Goal: Task Accomplishment & Management: Complete application form

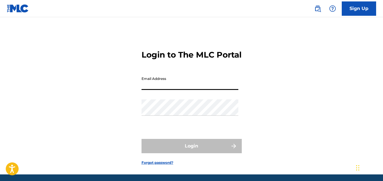
click at [168, 90] on input "Email Address" at bounding box center [189, 82] width 97 height 16
type input "collateralequitygroup@gmail.com"
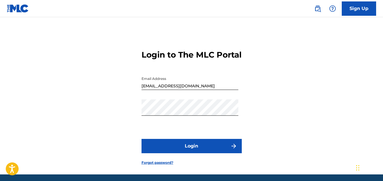
click at [202, 153] on button "Login" at bounding box center [191, 146] width 100 height 14
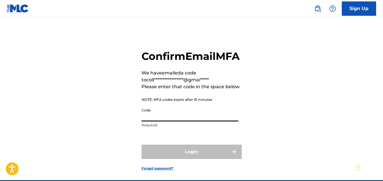
click at [174, 121] on input "Code" at bounding box center [189, 113] width 97 height 16
paste input "323864"
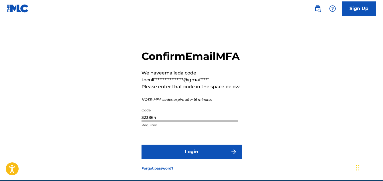
type input "323864"
click at [182, 159] on button "Login" at bounding box center [191, 152] width 100 height 14
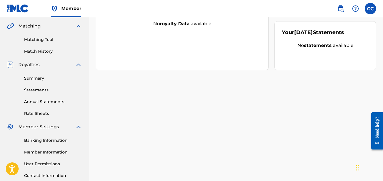
scroll to position [174, 0]
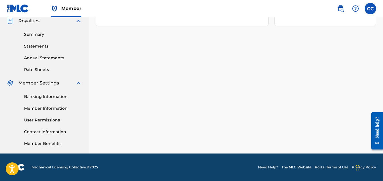
click at [42, 118] on link "User Permissions" at bounding box center [53, 120] width 58 height 6
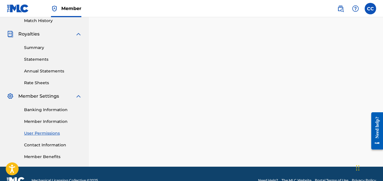
scroll to position [174, 0]
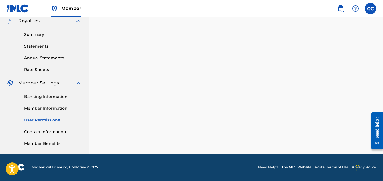
click at [36, 131] on link "Contact Information" at bounding box center [53, 132] width 58 height 6
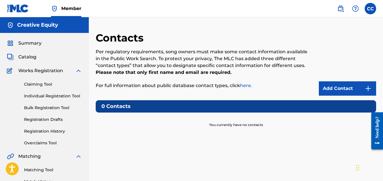
click at [348, 96] on div "Contacts Per regulatory requirements, song owners must make some contact inform…" at bounding box center [236, 180] width 280 height 296
click at [342, 89] on link "Add Contact" at bounding box center [347, 88] width 57 height 14
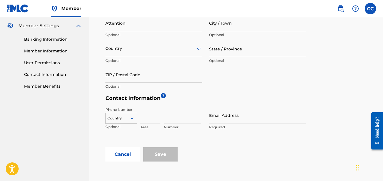
scroll to position [235, 0]
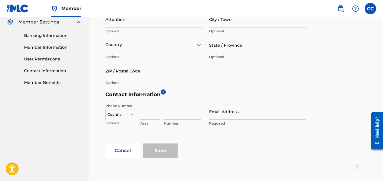
click at [215, 113] on input "Email Address" at bounding box center [257, 111] width 97 height 16
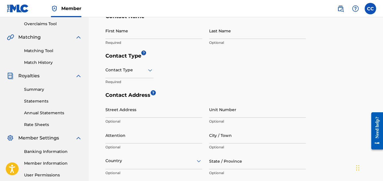
scroll to position [118, 0]
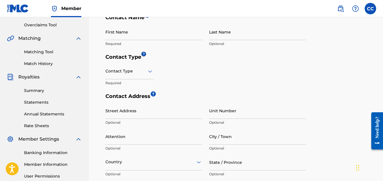
type input "[EMAIL_ADDRESS][DOMAIN_NAME]"
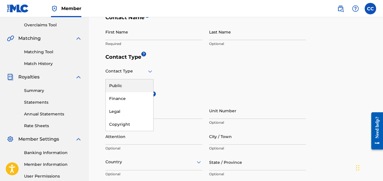
click at [148, 73] on icon at bounding box center [150, 71] width 7 height 7
click at [122, 86] on div "Public" at bounding box center [130, 85] width 48 height 13
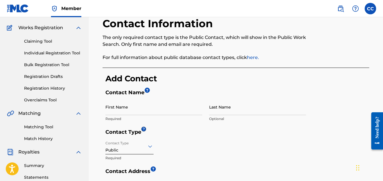
scroll to position [44, 0]
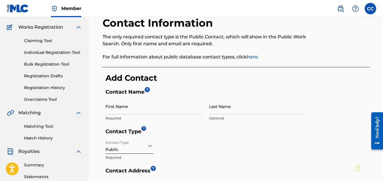
click at [112, 113] on input "First Name" at bounding box center [153, 106] width 97 height 16
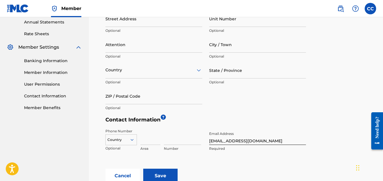
scroll to position [280, 0]
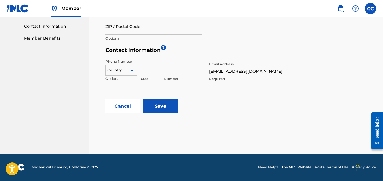
type input "Creative Equity"
click at [164, 107] on input "Save" at bounding box center [160, 106] width 34 height 14
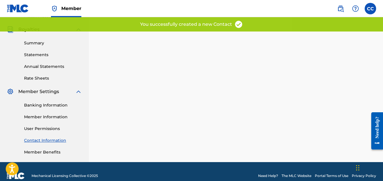
scroll to position [174, 0]
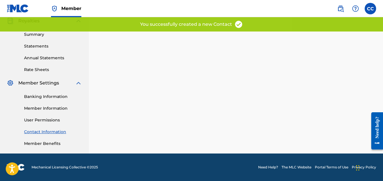
click at [43, 95] on link "Banking Information" at bounding box center [53, 97] width 58 height 6
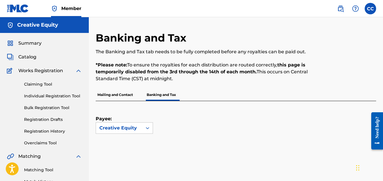
click at [109, 96] on p "Mailing and Contact" at bounding box center [115, 95] width 39 height 12
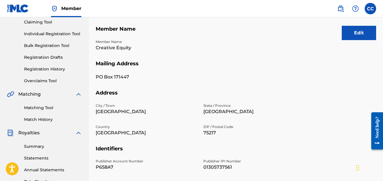
scroll to position [12, 0]
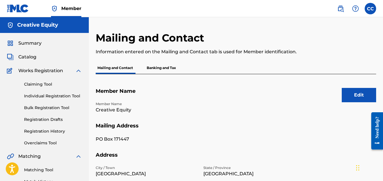
click at [163, 67] on p "Banking and Tax" at bounding box center [161, 68] width 33 height 12
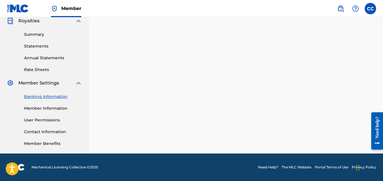
scroll to position [174, 0]
click at [51, 105] on link "Member Information" at bounding box center [53, 108] width 58 height 6
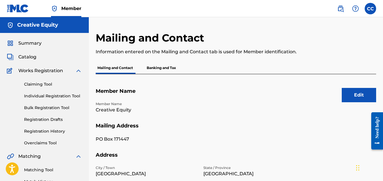
click at [356, 94] on button "Edit" at bounding box center [359, 95] width 34 height 14
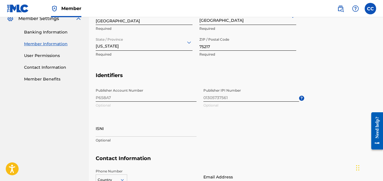
scroll to position [302, 0]
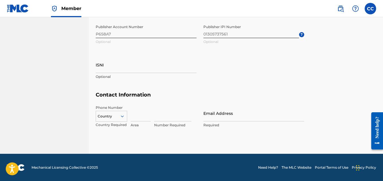
click at [213, 114] on input "Email Address" at bounding box center [253, 113] width 101 height 16
type input "[EMAIL_ADDRESS][DOMAIN_NAME]"
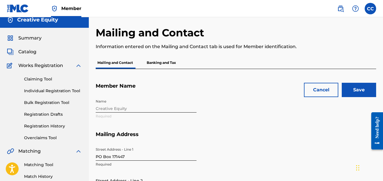
scroll to position [0, 0]
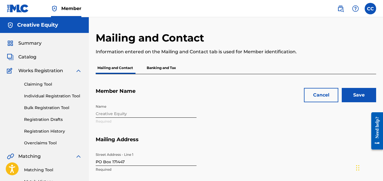
click at [353, 98] on input "Save" at bounding box center [359, 95] width 34 height 14
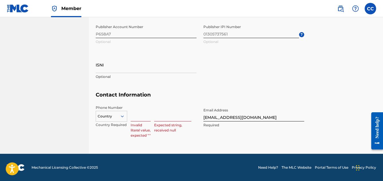
click at [134, 116] on input at bounding box center [141, 113] width 20 height 16
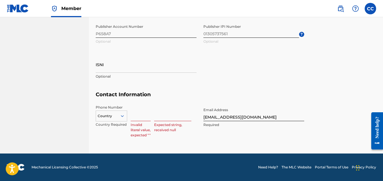
click at [119, 116] on div "Country" at bounding box center [112, 115] width 32 height 9
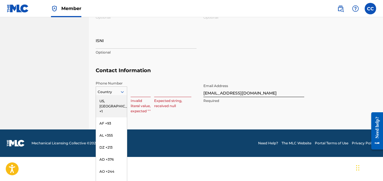
click at [113, 99] on div "US, CA +1" at bounding box center [111, 106] width 31 height 22
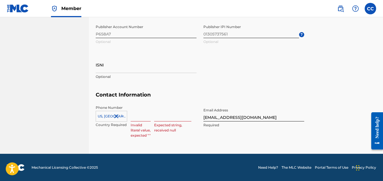
click at [136, 115] on input at bounding box center [141, 113] width 20 height 16
type input "214"
type input "Candace Collins"
type input "United States"
type input "Texas"
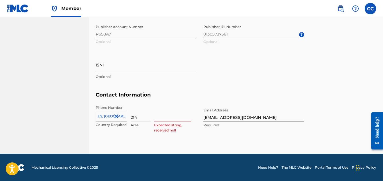
type input "1"
type input "6868079"
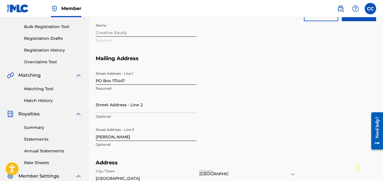
scroll to position [0, 0]
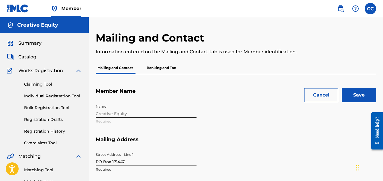
type input "214"
click at [366, 96] on input "Save" at bounding box center [359, 95] width 34 height 14
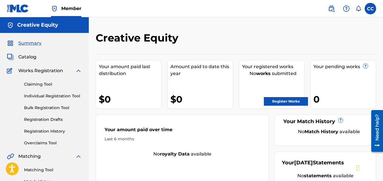
click at [29, 60] on span "Catalog" at bounding box center [27, 57] width 18 height 7
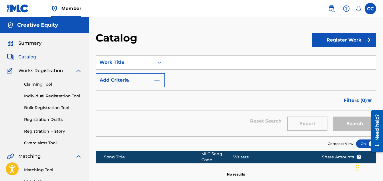
click at [349, 39] on button "Register Work" at bounding box center [344, 40] width 64 height 14
click at [331, 58] on link "Individual" at bounding box center [344, 59] width 64 height 14
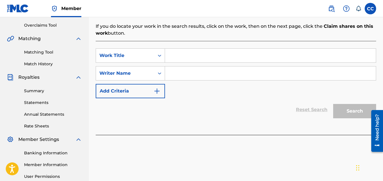
scroll to position [117, 0]
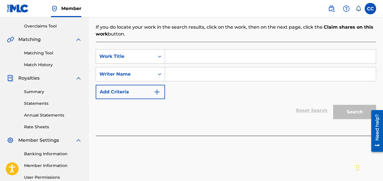
click at [174, 57] on input "Search Form" at bounding box center [270, 57] width 211 height 14
paste input "MONEY MAKING MITCH"
type input "MONEY MAKING MITCH"
click at [180, 75] on input "Search Form" at bounding box center [270, 74] width 211 height 14
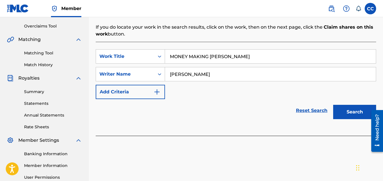
type input "Marquise forman"
click at [333, 105] on button "Search" at bounding box center [354, 112] width 43 height 14
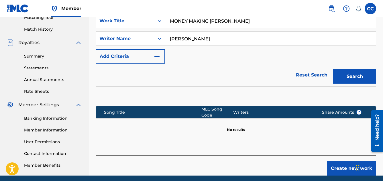
scroll to position [174, 0]
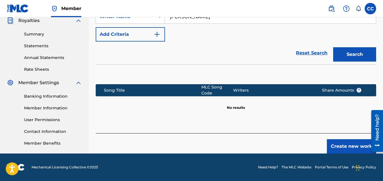
click at [342, 145] on button "Create new work" at bounding box center [351, 146] width 49 height 14
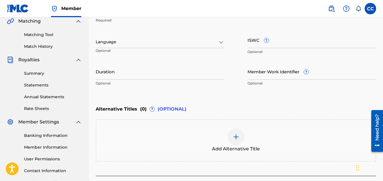
scroll to position [75, 0]
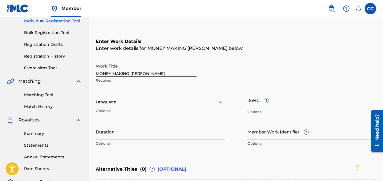
click at [126, 105] on div at bounding box center [160, 102] width 129 height 7
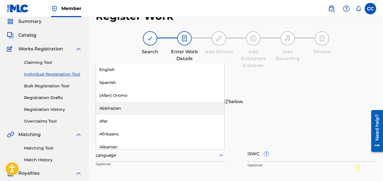
scroll to position [22, 0]
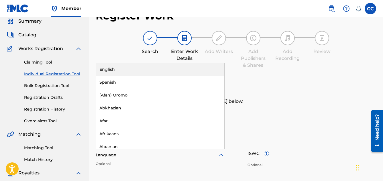
click at [128, 68] on div "English" at bounding box center [160, 69] width 128 height 13
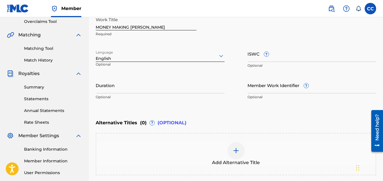
scroll to position [122, 0]
click at [119, 88] on input "Duration" at bounding box center [160, 85] width 129 height 16
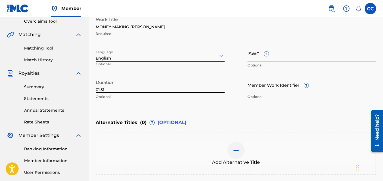
type input "01:51"
click at [270, 53] on input "ISWC ?" at bounding box center [311, 53] width 129 height 16
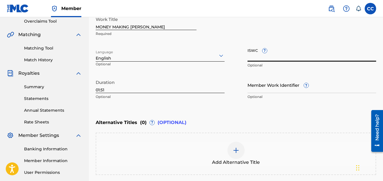
paste input "T3343504025"
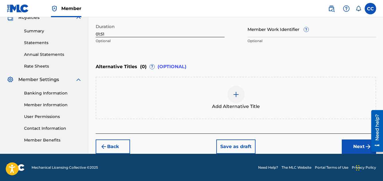
type input "T3343504025"
click at [351, 145] on button "Next" at bounding box center [359, 146] width 34 height 14
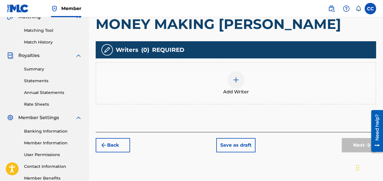
scroll to position [174, 0]
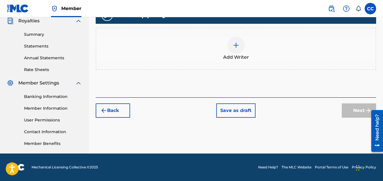
click at [237, 45] on img at bounding box center [236, 45] width 7 height 7
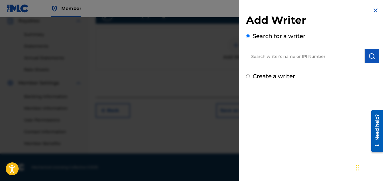
click at [262, 58] on input "text" at bounding box center [305, 56] width 119 height 14
paste input "1121153128"
click at [370, 56] on img "submit" at bounding box center [371, 56] width 7 height 7
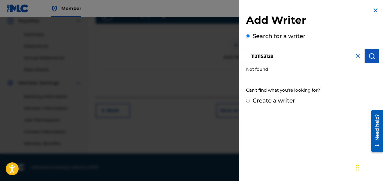
click at [252, 56] on input "1121153128" at bounding box center [305, 56] width 119 height 14
click at [372, 58] on img "submit" at bounding box center [371, 56] width 7 height 7
click at [256, 57] on input "001121153128" at bounding box center [305, 56] width 119 height 14
type input "01121153128"
click at [373, 53] on button "submit" at bounding box center [372, 56] width 14 height 14
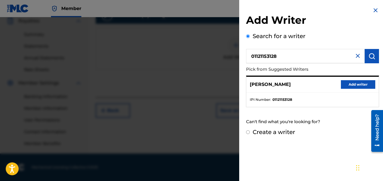
click at [355, 84] on button "Add writer" at bounding box center [358, 84] width 34 height 9
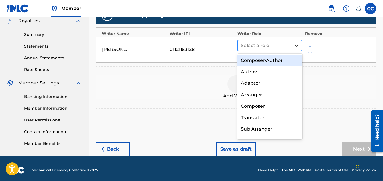
click at [296, 48] on icon at bounding box center [297, 46] width 6 height 6
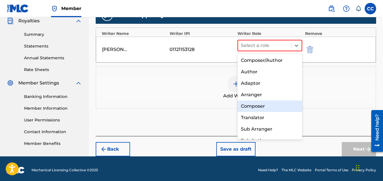
click at [248, 105] on div "Composer" at bounding box center [269, 106] width 65 height 11
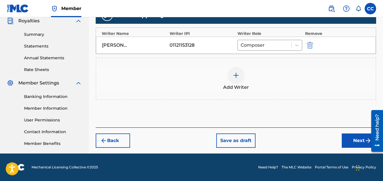
click at [235, 75] on img at bounding box center [236, 75] width 7 height 7
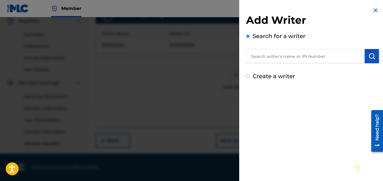
click at [292, 59] on input "text" at bounding box center [305, 56] width 119 height 14
paste input "1122166305"
type input "01122166305"
click at [369, 60] on button "submit" at bounding box center [372, 56] width 14 height 14
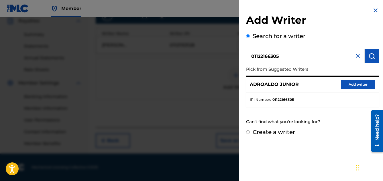
click at [354, 85] on button "Add writer" at bounding box center [358, 84] width 34 height 9
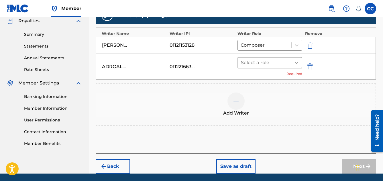
click at [298, 60] on icon at bounding box center [297, 63] width 6 height 6
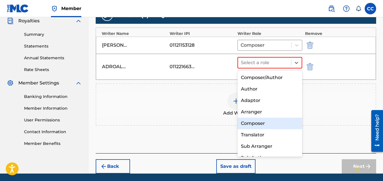
click at [249, 121] on div "Composer" at bounding box center [269, 123] width 65 height 11
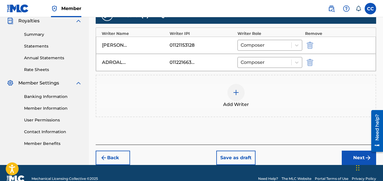
click at [239, 95] on img at bounding box center [236, 92] width 7 height 7
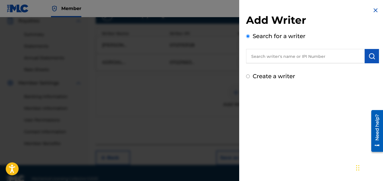
click at [268, 54] on input "text" at bounding box center [305, 56] width 119 height 14
click at [267, 52] on input "text" at bounding box center [305, 56] width 119 height 14
paste input "1280719153"
click at [371, 59] on img "submit" at bounding box center [371, 56] width 7 height 7
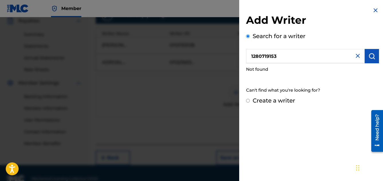
click at [250, 58] on input "1280719153" at bounding box center [305, 56] width 119 height 14
type input "01280719153"
click at [369, 57] on img "submit" at bounding box center [371, 56] width 7 height 7
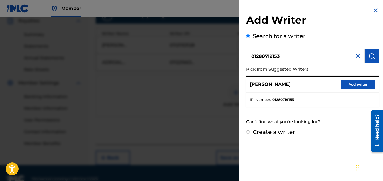
click at [351, 85] on button "Add writer" at bounding box center [358, 84] width 34 height 9
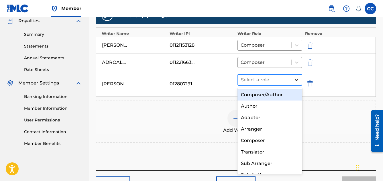
click at [298, 80] on icon at bounding box center [297, 80] width 6 height 6
click at [265, 95] on div "Composer/Author" at bounding box center [269, 94] width 65 height 11
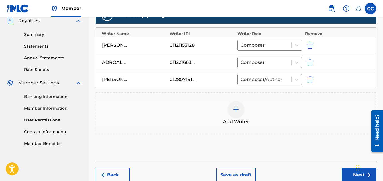
scroll to position [203, 0]
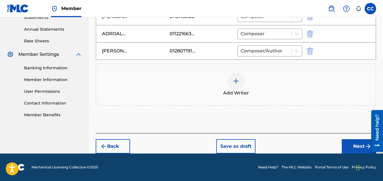
click at [351, 148] on button "Next" at bounding box center [359, 146] width 34 height 14
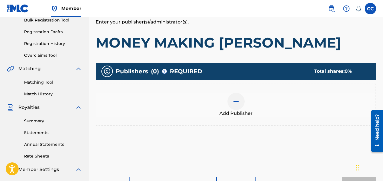
scroll to position [91, 0]
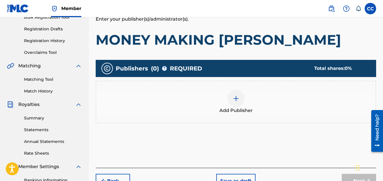
click at [235, 100] on img at bounding box center [236, 98] width 7 height 7
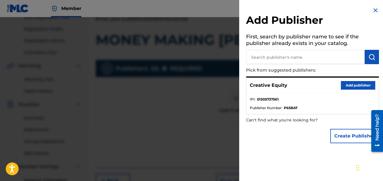
scroll to position [94, 0]
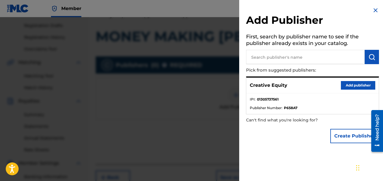
click at [373, 12] on img at bounding box center [375, 10] width 7 height 7
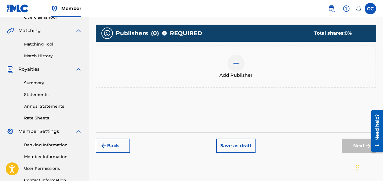
scroll to position [174, 0]
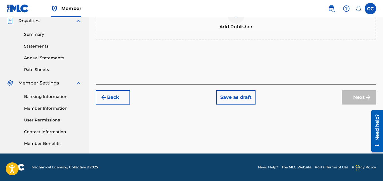
click at [242, 93] on button "Save as draft" at bounding box center [235, 97] width 39 height 14
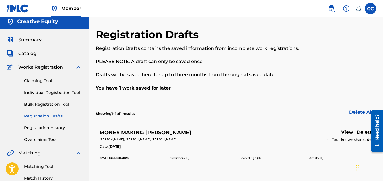
scroll to position [5, 0]
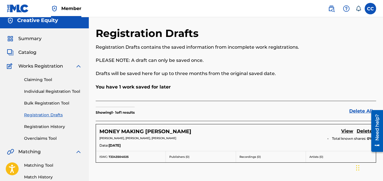
click at [42, 82] on link "Claiming Tool" at bounding box center [53, 80] width 58 height 6
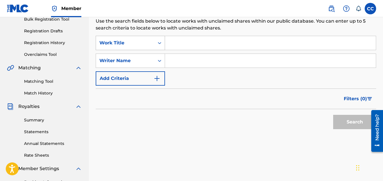
scroll to position [89, 0]
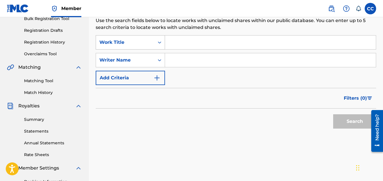
click at [162, 40] on div "Search Form" at bounding box center [159, 42] width 10 height 10
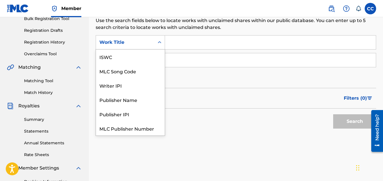
scroll to position [14, 0]
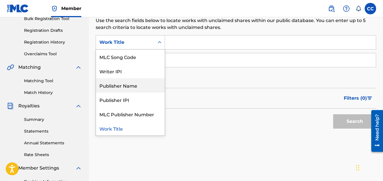
click at [119, 91] on div "Publisher Name" at bounding box center [130, 85] width 69 height 14
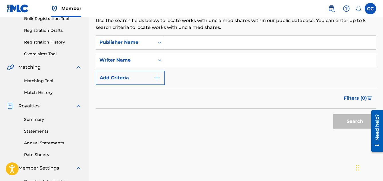
click at [178, 44] on input "Search Form" at bounding box center [270, 43] width 211 height 14
click at [333, 114] on button "Search" at bounding box center [354, 121] width 43 height 14
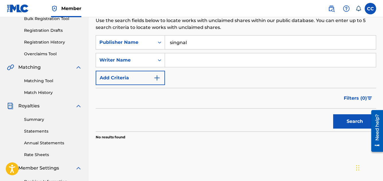
click at [177, 43] on input "singnal" at bounding box center [270, 43] width 211 height 14
type input "signal"
click at [333, 114] on button "Search" at bounding box center [354, 121] width 43 height 14
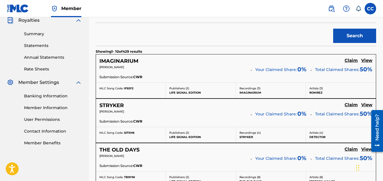
scroll to position [174, 0]
click at [368, 61] on h5 "View" at bounding box center [366, 60] width 11 height 5
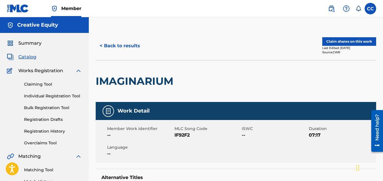
click at [109, 45] on button "< Back to results" at bounding box center [120, 46] width 48 height 14
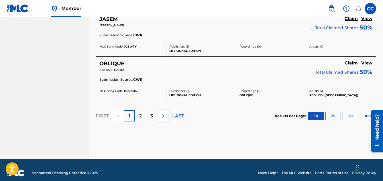
scroll to position [577, 0]
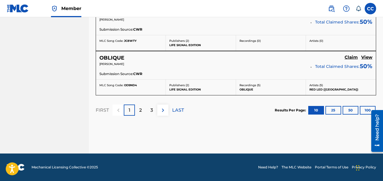
click at [141, 115] on div "2" at bounding box center [140, 110] width 11 height 11
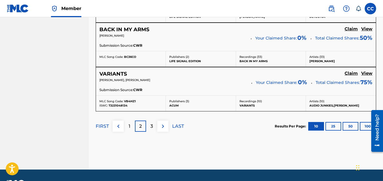
scroll to position [563, 0]
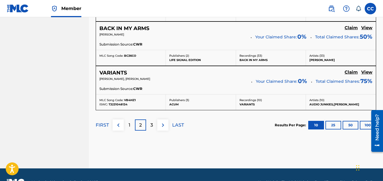
click at [150, 128] on p "3" at bounding box center [151, 125] width 3 height 7
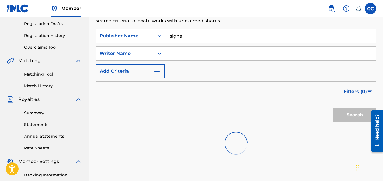
scroll to position [96, 0]
click at [156, 35] on div "Search Form" at bounding box center [159, 35] width 10 height 10
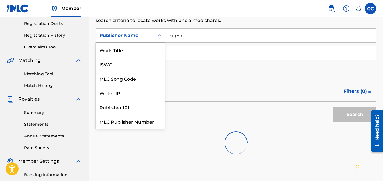
scroll to position [14, 0]
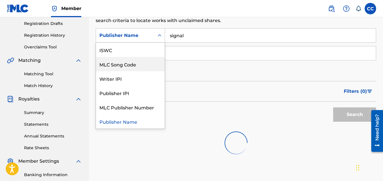
click at [188, 48] on input "Search Form" at bounding box center [270, 53] width 211 height 14
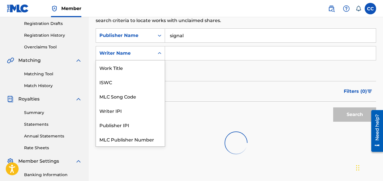
click at [158, 52] on icon "Search Form" at bounding box center [160, 53] width 6 height 6
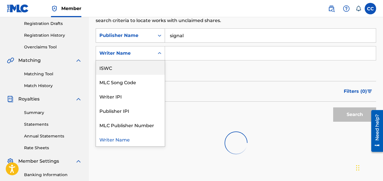
click at [150, 38] on div "Publisher Name" at bounding box center [125, 35] width 52 height 7
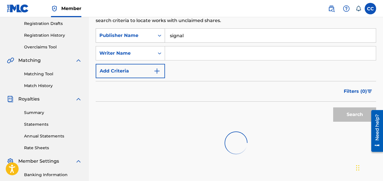
drag, startPoint x: 189, startPoint y: 34, endPoint x: 157, endPoint y: 34, distance: 32.4
click at [157, 34] on div "SearchWithCriteria1ee2cdad-ec14-46a2-8c79-8c71f99960d7 Publisher Name signal" at bounding box center [236, 35] width 280 height 14
click at [152, 35] on div "Publisher Name" at bounding box center [125, 35] width 58 height 11
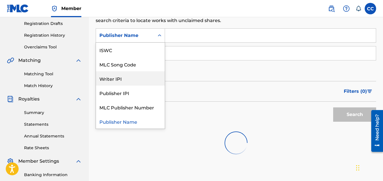
scroll to position [0, 0]
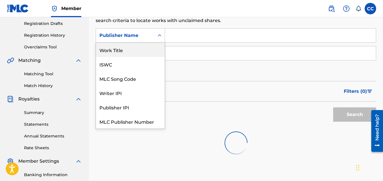
click at [147, 50] on div "Work Title" at bounding box center [130, 50] width 69 height 14
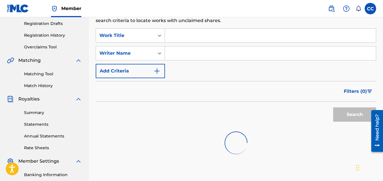
click at [187, 35] on input "Search Form" at bounding box center [270, 36] width 211 height 14
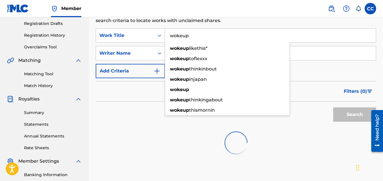
click at [186, 38] on input "wokeup" at bounding box center [270, 36] width 211 height 14
click at [187, 35] on input "wokeup" at bounding box center [270, 36] width 211 height 14
type input "wokeup"
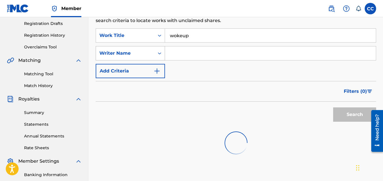
click at [155, 54] on div "Search Form" at bounding box center [159, 53] width 10 height 10
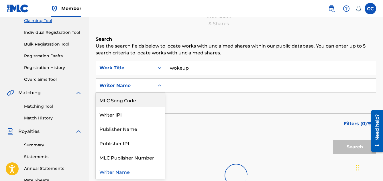
scroll to position [62, 0]
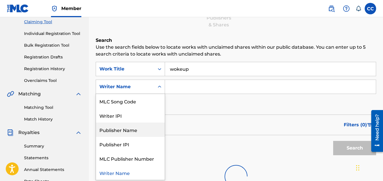
click at [133, 126] on div "Publisher Name" at bounding box center [130, 130] width 69 height 14
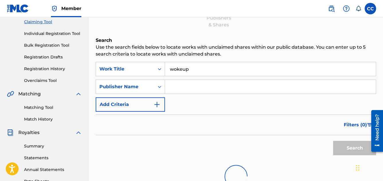
click at [192, 88] on input "Search Form" at bounding box center [270, 87] width 211 height 14
type input "signal"
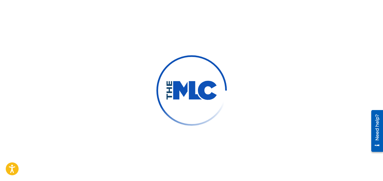
click at [195, 64] on img at bounding box center [191, 90] width 77 height 77
click at [195, 64] on img at bounding box center [191, 90] width 70 height 70
click at [13, 169] on icon "Open accessiBe: accessibility options, statement and help" at bounding box center [12, 168] width 7 height 9
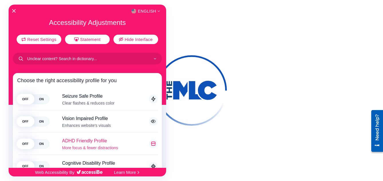
click at [42, 143] on span "ON" at bounding box center [41, 144] width 16 height 10
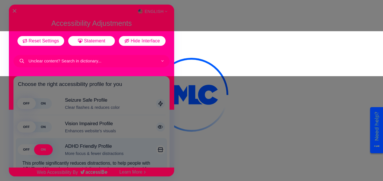
click at [196, 51] on div at bounding box center [191, 90] width 383 height 181
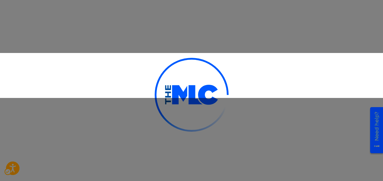
click at [184, 72] on img at bounding box center [192, 95] width 74 height 74
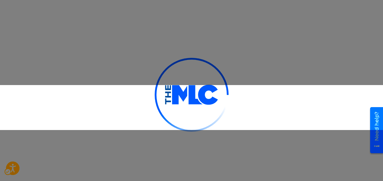
click at [133, 103] on div at bounding box center [191, 95] width 383 height 190
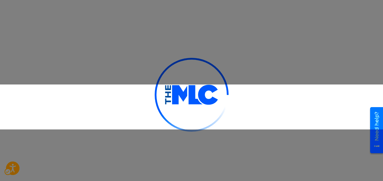
scroll to position [9, 0]
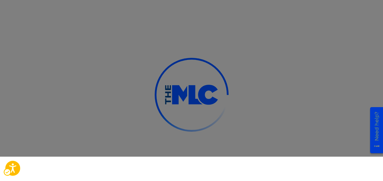
click at [13, 171] on icon "Open accessiBe: accessibility options, statement and help" at bounding box center [12, 169] width 7 height 10
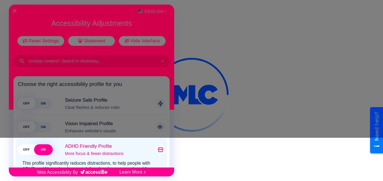
click at [26, 153] on span "OFF" at bounding box center [26, 149] width 17 height 11
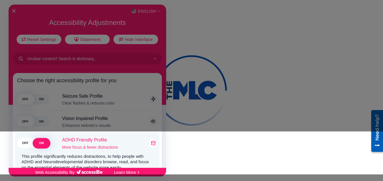
scroll to position [0, 0]
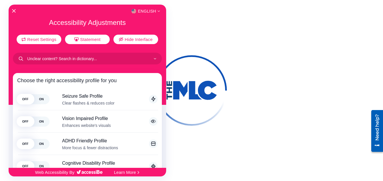
click at [244, 137] on div at bounding box center [191, 90] width 383 height 181
